Goal: Information Seeking & Learning: Learn about a topic

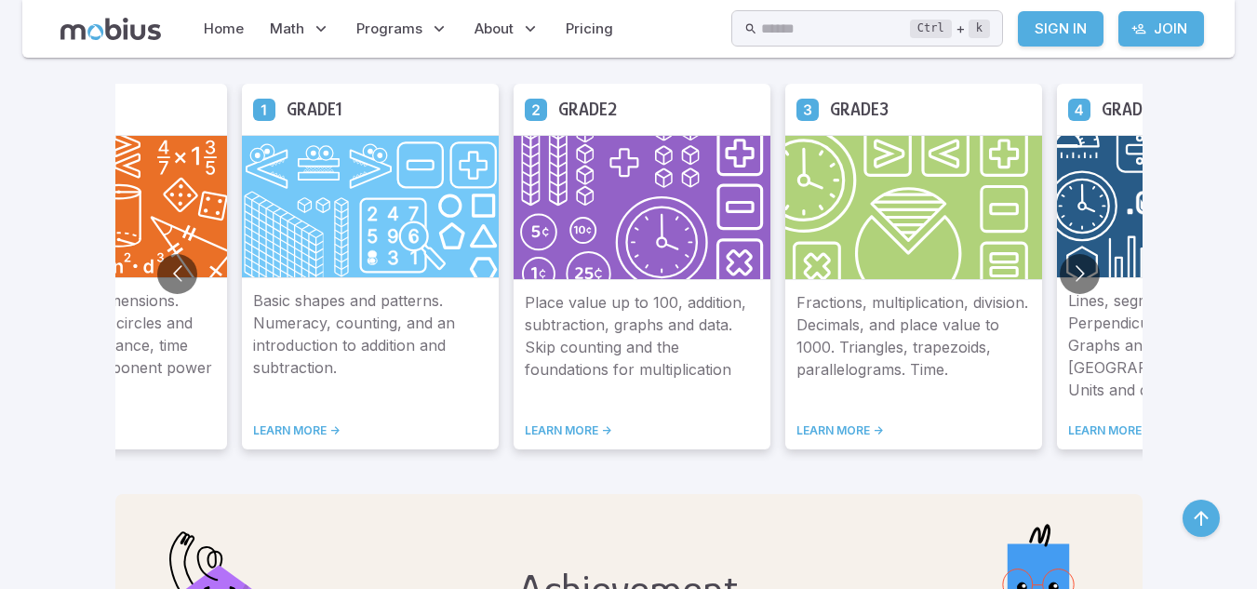
scroll to position [1096, 0]
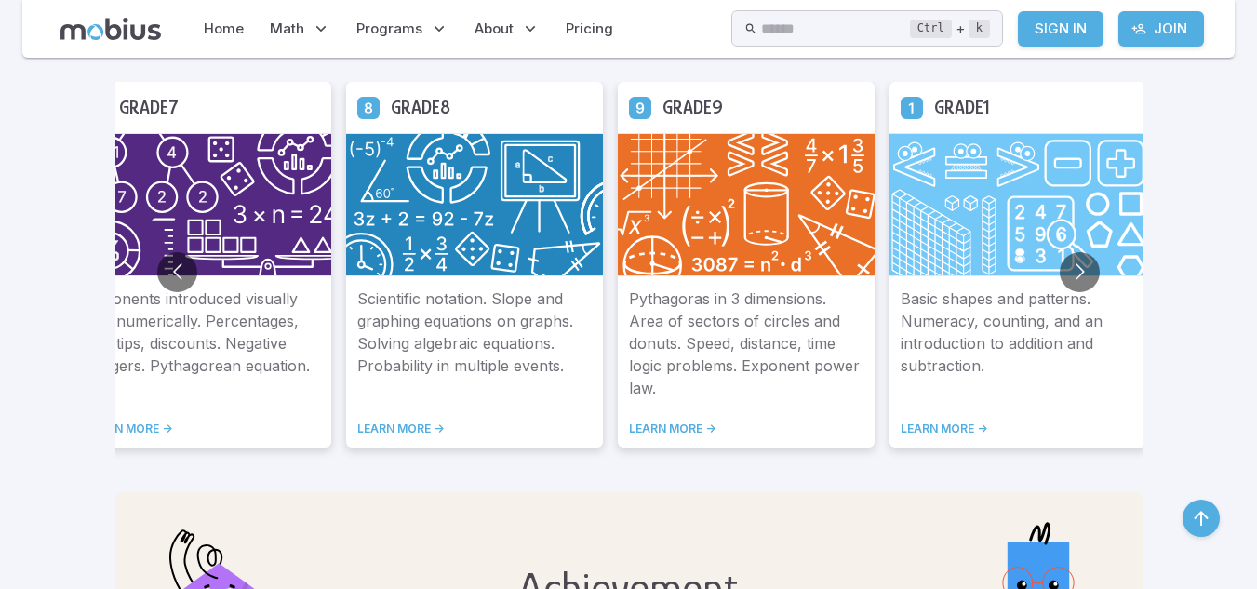
click at [420, 163] on img at bounding box center [474, 204] width 257 height 143
click at [407, 429] on link "LEARN MORE ->" at bounding box center [474, 428] width 234 height 15
